Goal: Task Accomplishment & Management: Use online tool/utility

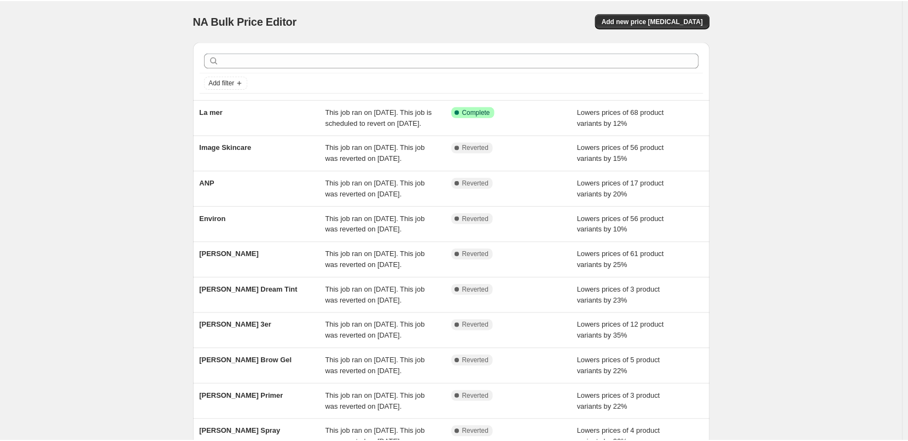
scroll to position [109, 0]
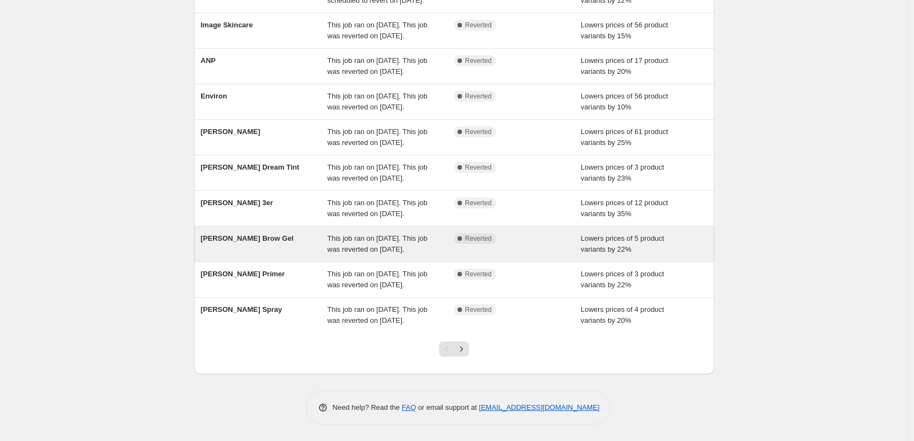
scroll to position [219, 0]
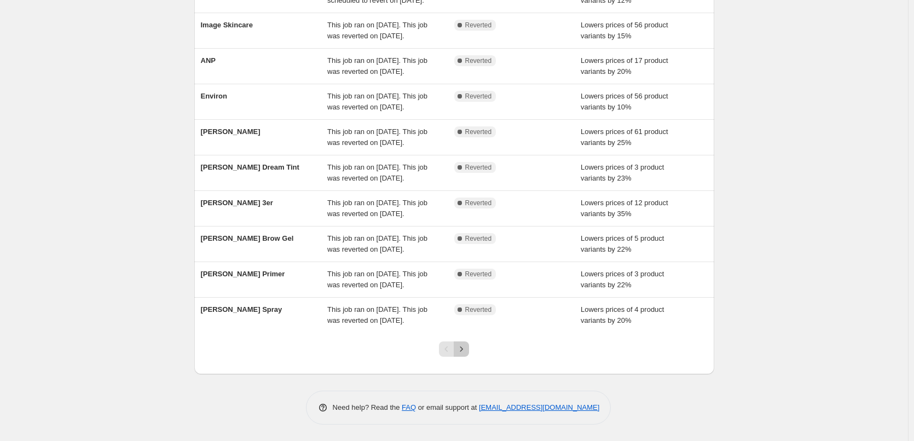
click at [467, 354] on icon "Next" at bounding box center [461, 349] width 11 height 11
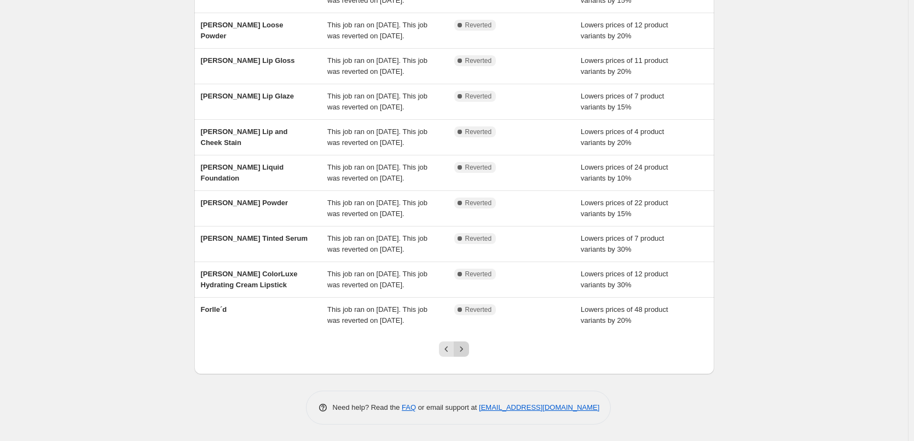
click at [460, 354] on icon "Next" at bounding box center [461, 349] width 11 height 11
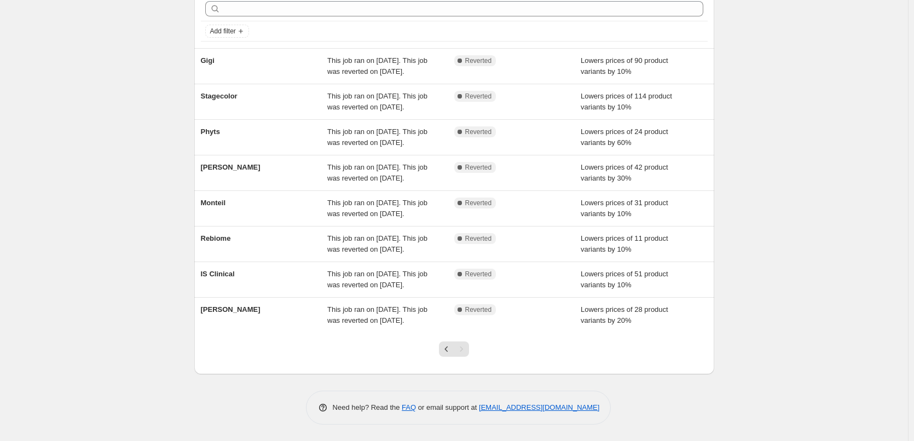
scroll to position [106, 0]
click at [443, 354] on button "Previous" at bounding box center [446, 348] width 15 height 15
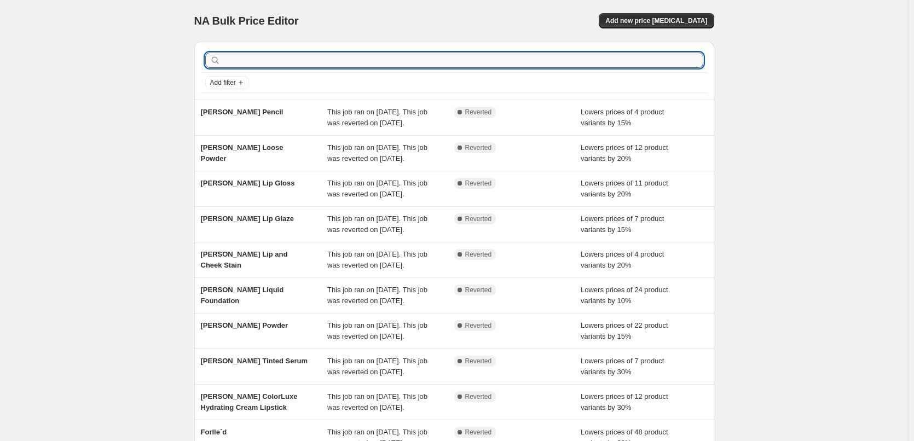
click at [292, 61] on input "text" at bounding box center [463, 60] width 480 height 15
type input "for"
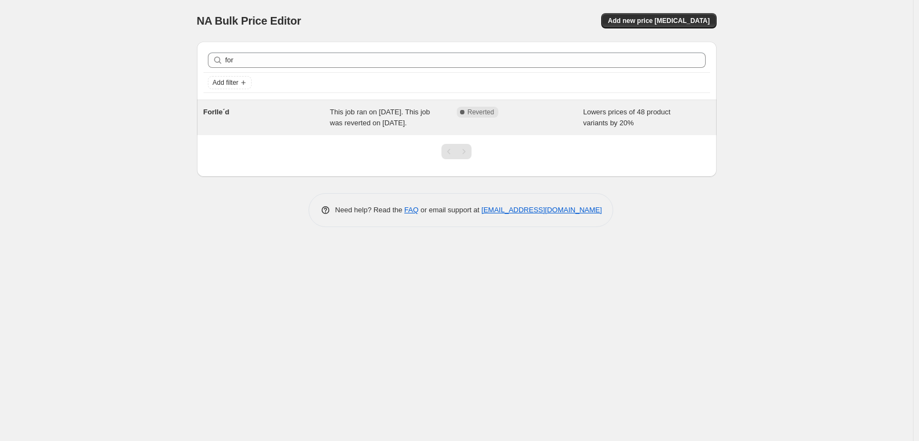
click at [307, 123] on div "Forlle´d" at bounding box center [267, 118] width 127 height 22
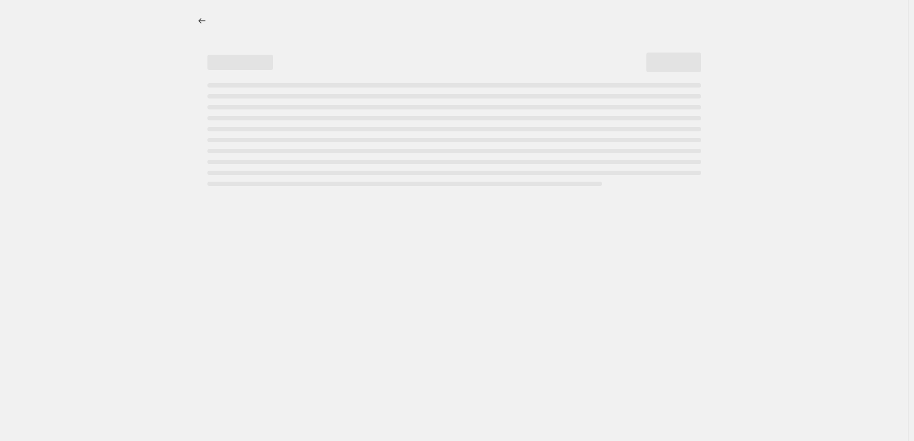
select select "percentage"
select select "remove"
select select "vendor"
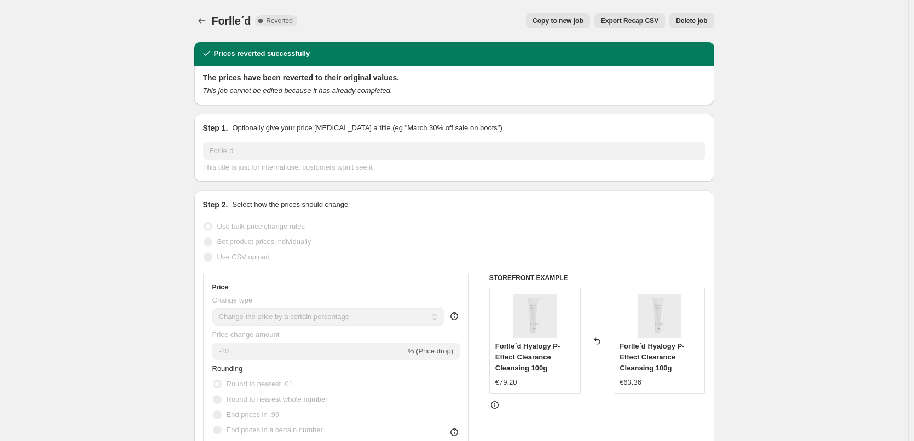
click at [572, 19] on span "Copy to new job" at bounding box center [557, 20] width 51 height 9
select select "percentage"
select select "remove"
select select "vendor"
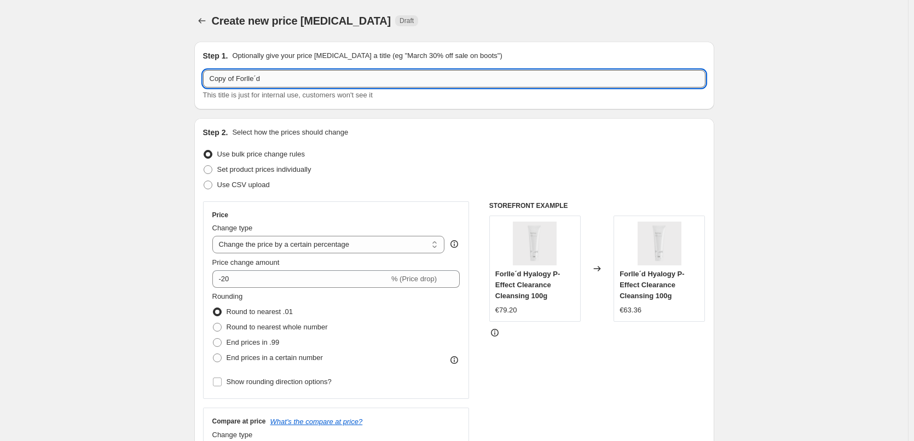
click at [240, 77] on input "Copy of Forlle´d" at bounding box center [454, 79] width 502 height 18
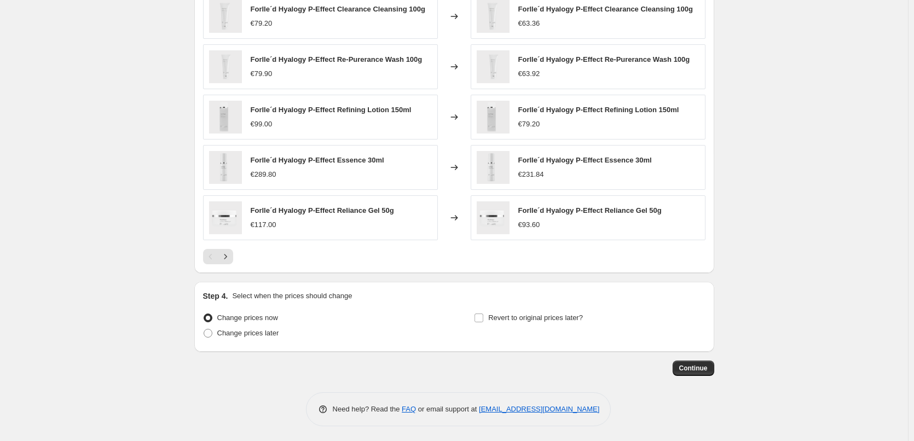
scroll to position [776, 0]
type input "Forlle´d"
click at [478, 315] on input "Revert to original prices later?" at bounding box center [478, 316] width 9 height 9
checkbox input "true"
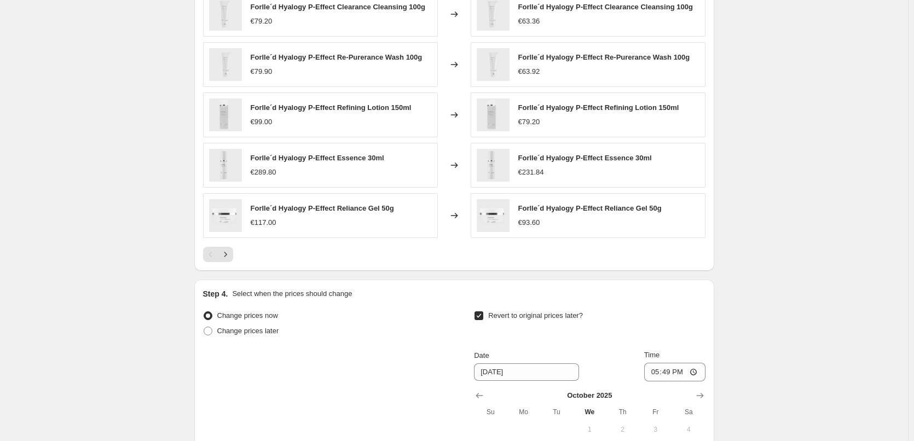
scroll to position [940, 0]
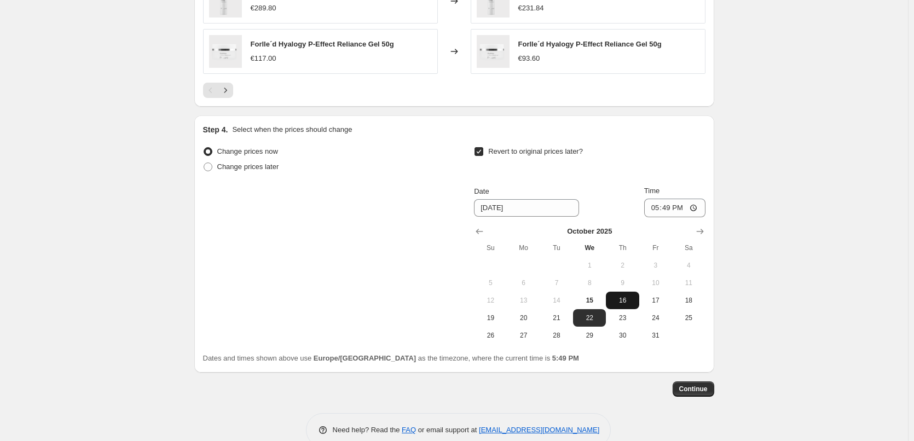
click at [623, 300] on span "16" at bounding box center [622, 300] width 24 height 9
type input "[DATE]"
click at [657, 203] on input "17:49" at bounding box center [674, 208] width 61 height 19
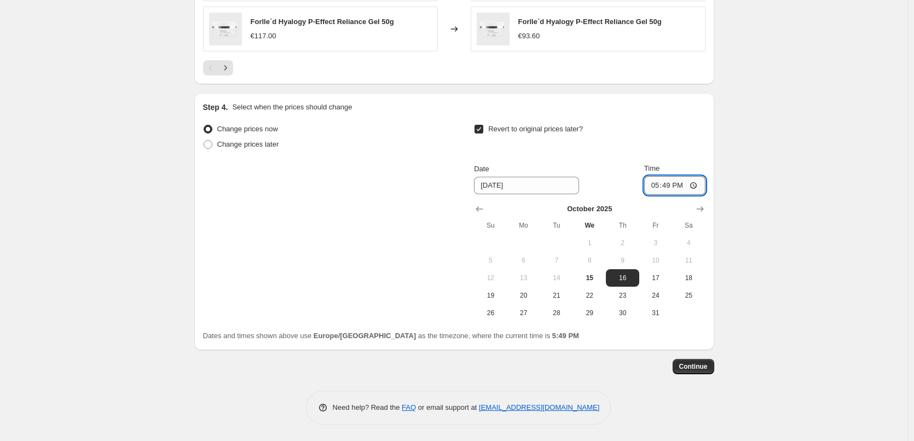
click at [666, 189] on input "17:49" at bounding box center [674, 185] width 61 height 19
click at [658, 184] on input "17:49" at bounding box center [674, 185] width 61 height 19
type input "03:00"
click at [692, 368] on span "Continue" at bounding box center [693, 366] width 28 height 9
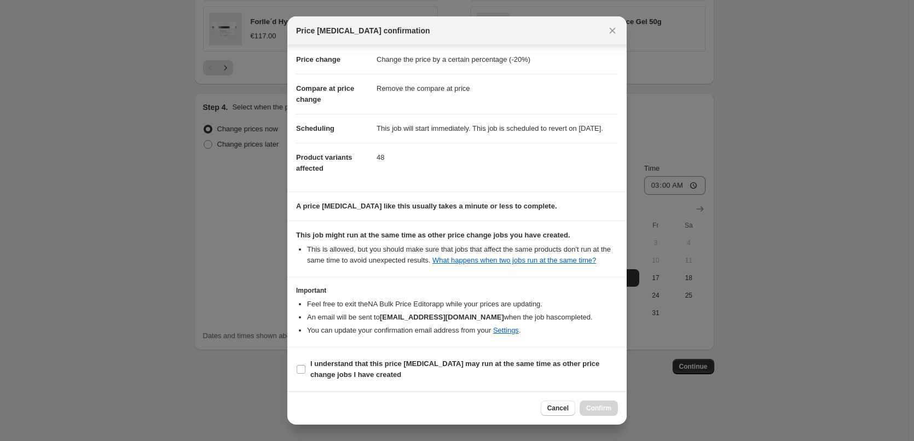
scroll to position [31, 0]
click at [296, 369] on input "I understand that this price [MEDICAL_DATA] may run at the same time as other p…" at bounding box center [300, 369] width 9 height 9
checkbox input "true"
click at [600, 411] on span "Confirm" at bounding box center [598, 408] width 25 height 9
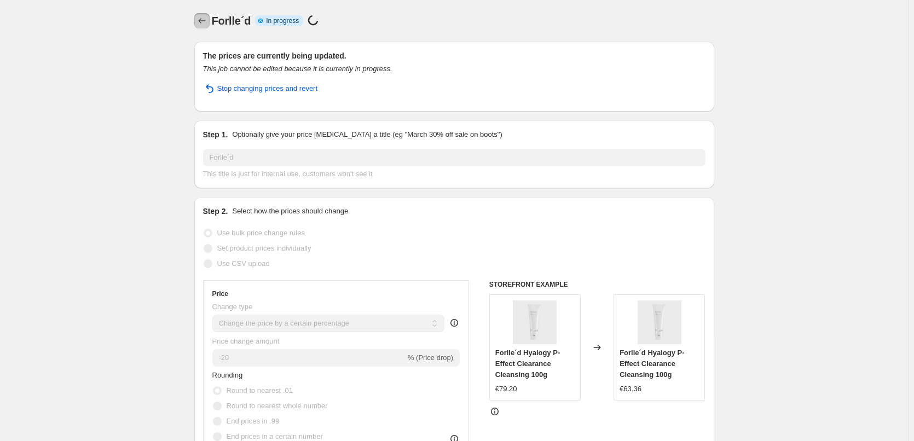
click at [205, 20] on icon "Price change jobs" at bounding box center [201, 20] width 11 height 11
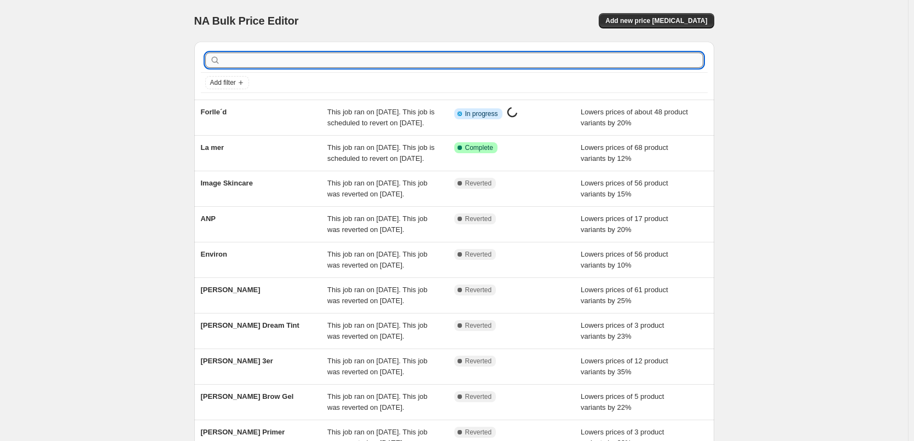
click at [294, 60] on input "text" at bounding box center [463, 60] width 480 height 15
type input "for"
click at [312, 64] on input "text" at bounding box center [463, 60] width 480 height 15
type input "for"
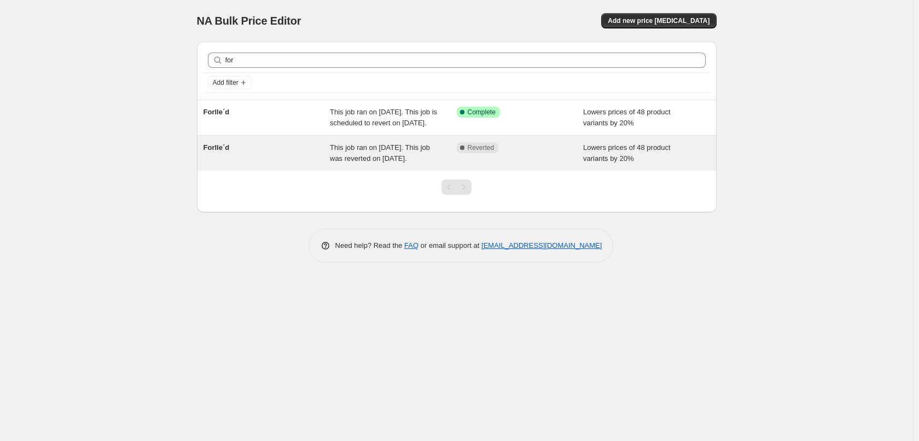
click at [264, 164] on div "Forlle´d" at bounding box center [267, 153] width 127 height 22
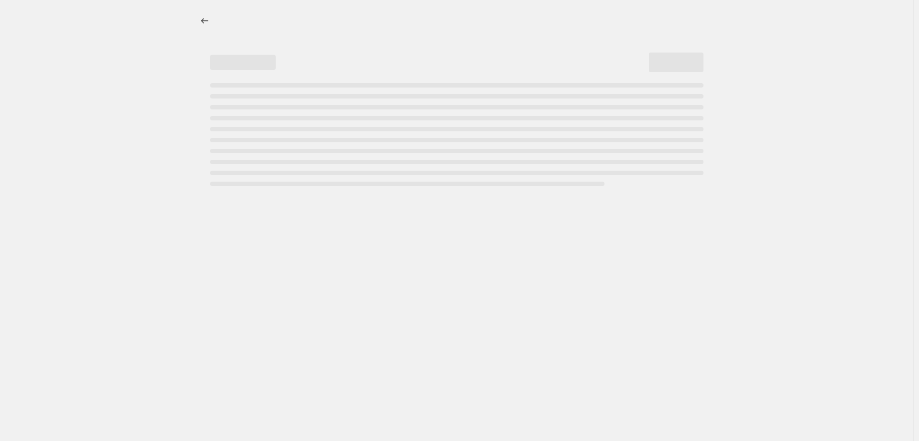
select select "percentage"
select select "remove"
select select "vendor"
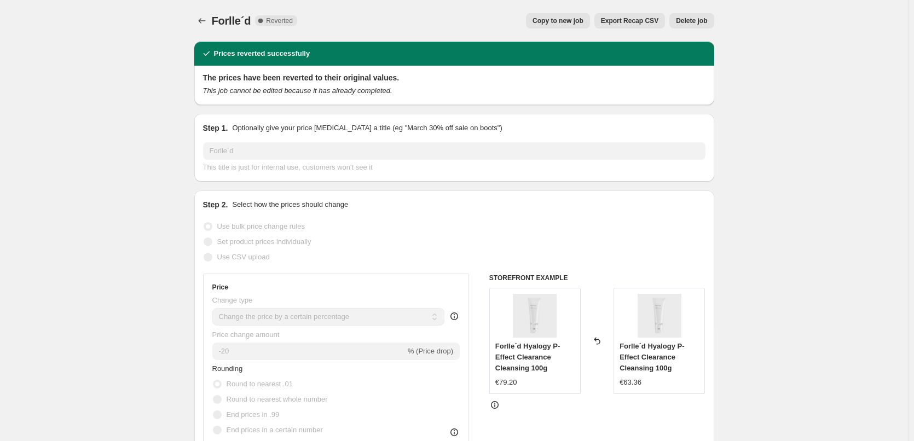
click at [689, 21] on span "Delete job" at bounding box center [691, 20] width 31 height 9
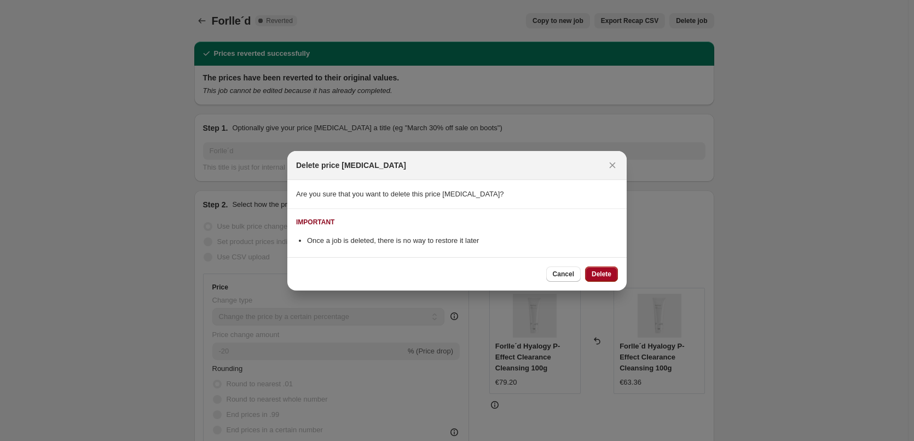
click at [600, 278] on button "Delete" at bounding box center [601, 273] width 33 height 15
